Goal: Contribute content

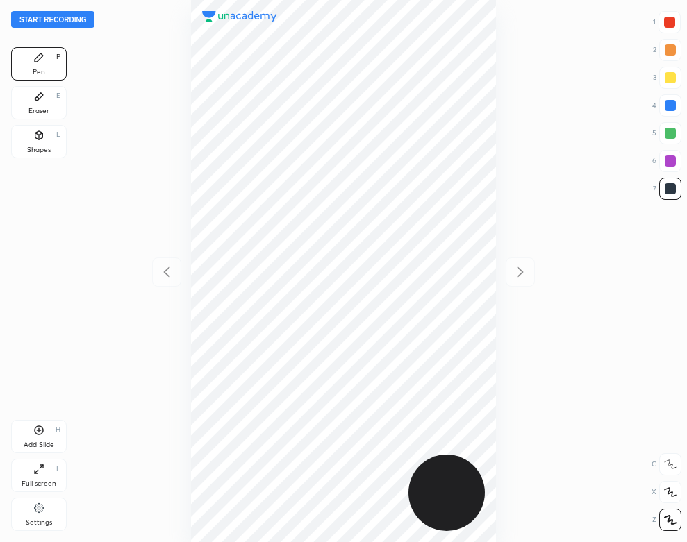
scroll to position [542, 464]
click at [78, 23] on button "Start recording" at bounding box center [52, 19] width 83 height 17
click at [58, 437] on div "Add Slide H" at bounding box center [39, 436] width 56 height 33
click at [30, 135] on div "Shapes L" at bounding box center [39, 141] width 56 height 33
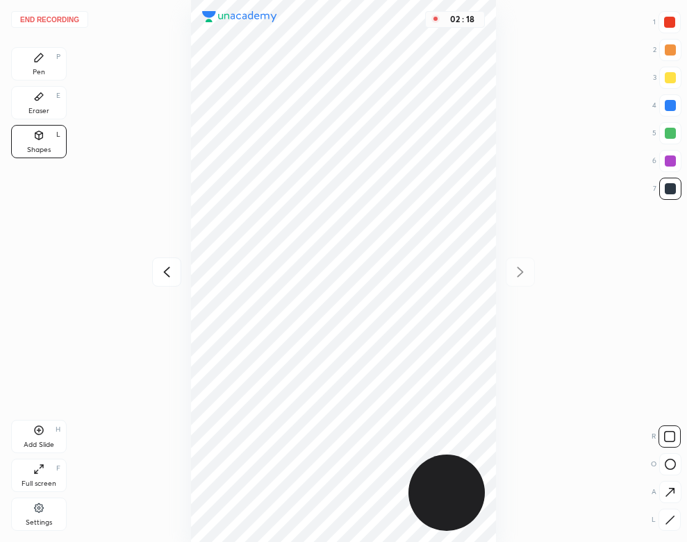
click at [40, 61] on icon at bounding box center [38, 57] width 11 height 11
click at [67, 17] on button "End recording" at bounding box center [49, 19] width 77 height 17
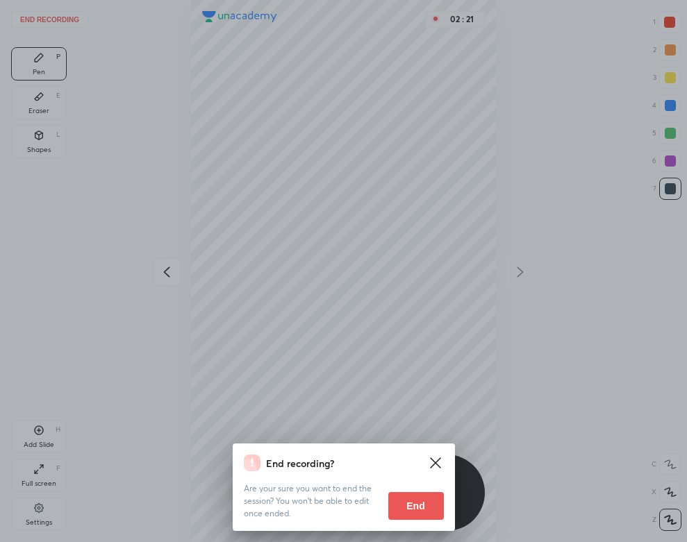
click at [421, 503] on button "End" at bounding box center [416, 506] width 56 height 28
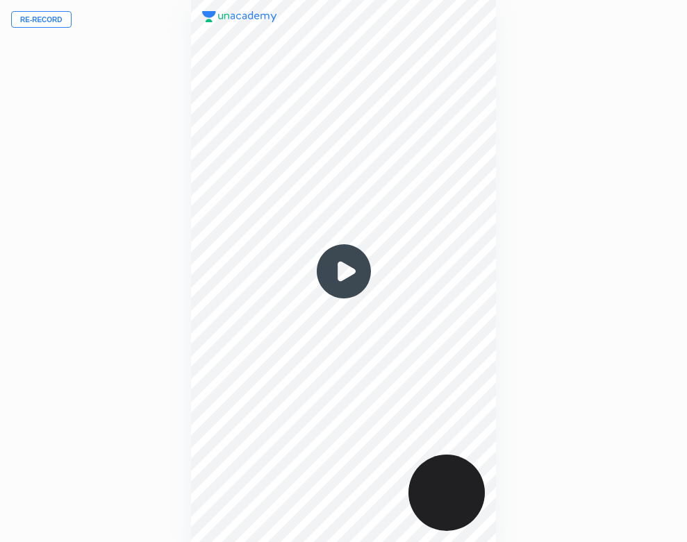
click at [333, 269] on img at bounding box center [343, 271] width 67 height 67
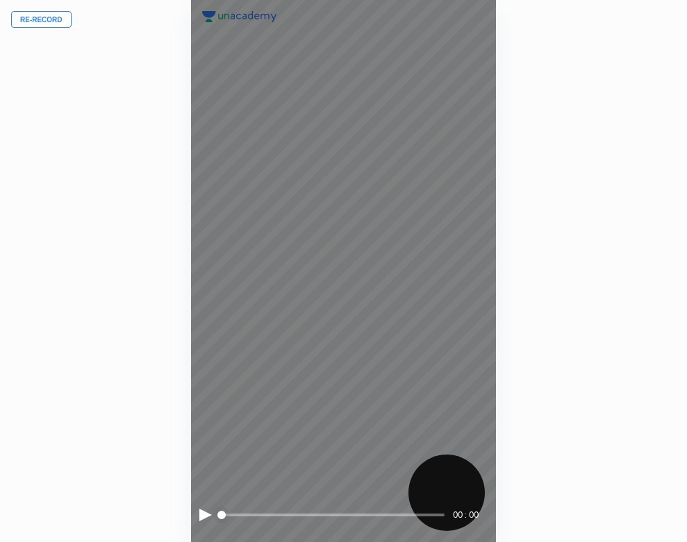
click at [203, 514] on div at bounding box center [205, 515] width 12 height 12
